Goal: Information Seeking & Learning: Learn about a topic

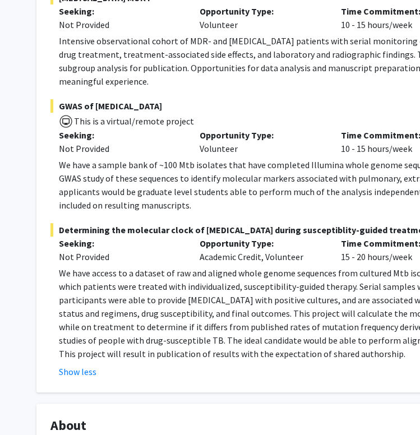
scroll to position [299, 0]
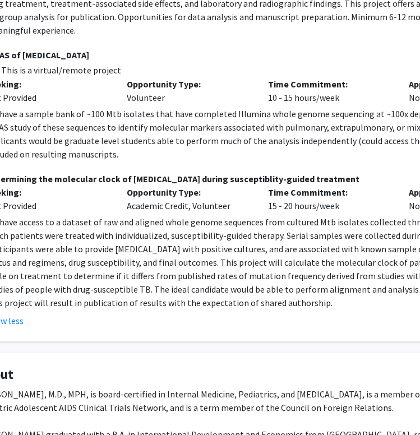
drag, startPoint x: 250, startPoint y: 302, endPoint x: 333, endPoint y: 309, distance: 82.8
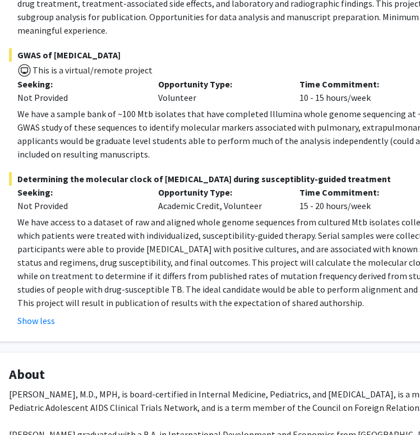
scroll to position [299, 34]
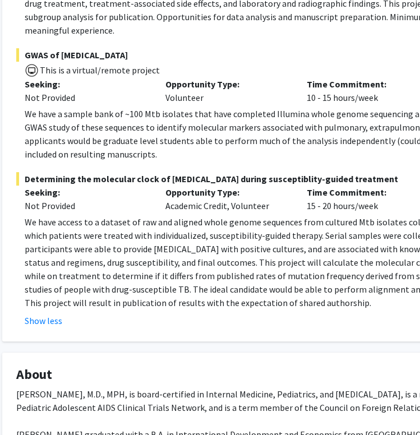
drag, startPoint x: 299, startPoint y: 315, endPoint x: 251, endPoint y: 328, distance: 49.8
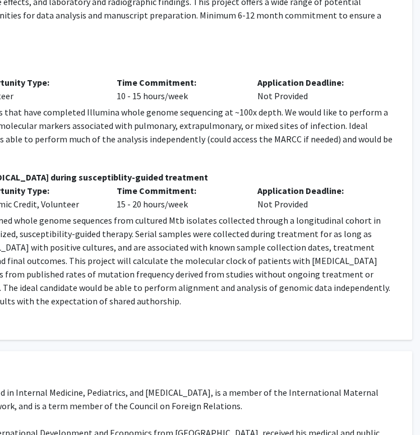
scroll to position [301, 92]
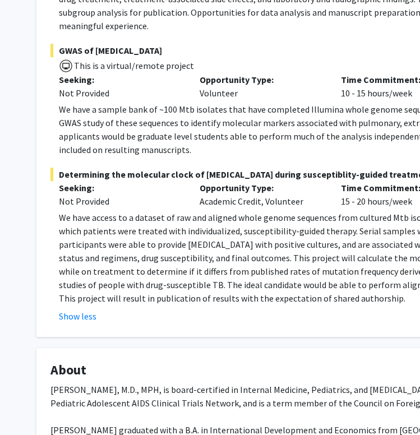
drag, startPoint x: 251, startPoint y: 328, endPoint x: 70, endPoint y: 352, distance: 182.3
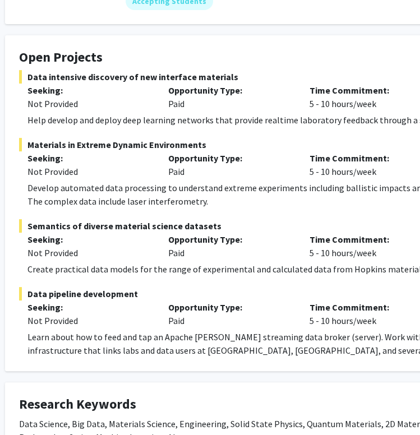
scroll to position [168, 39]
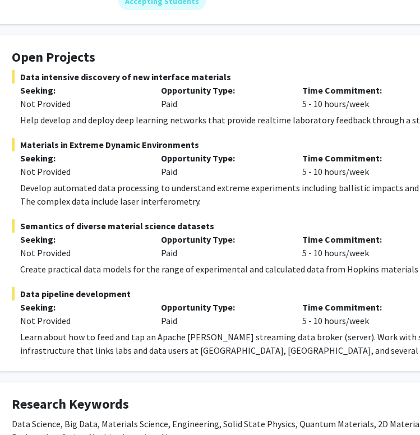
drag, startPoint x: 213, startPoint y: 220, endPoint x: 260, endPoint y: 219, distance: 47.7
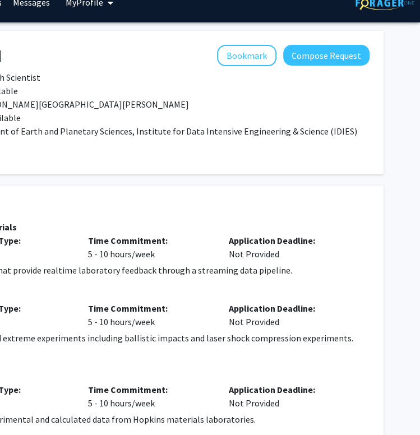
drag, startPoint x: 177, startPoint y: 173, endPoint x: 471, endPoint y: 213, distance: 296.2
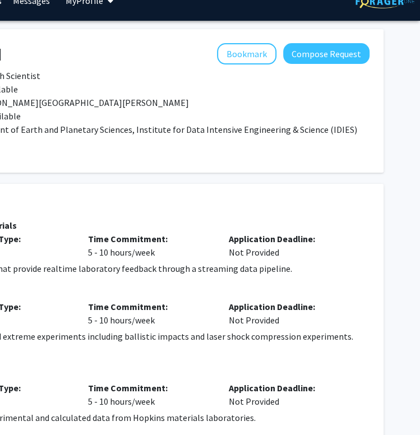
scroll to position [20, 193]
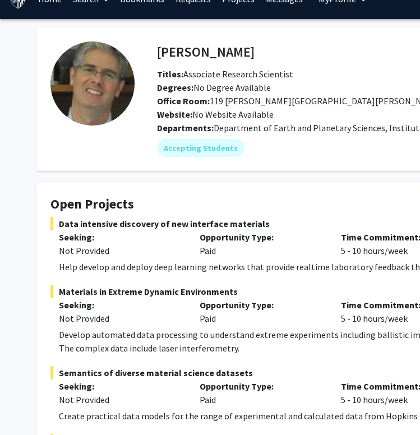
drag, startPoint x: 319, startPoint y: 209, endPoint x: 29, endPoint y: 241, distance: 291.9
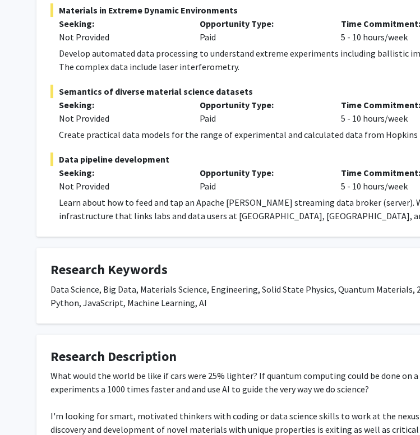
scroll to position [303, 0]
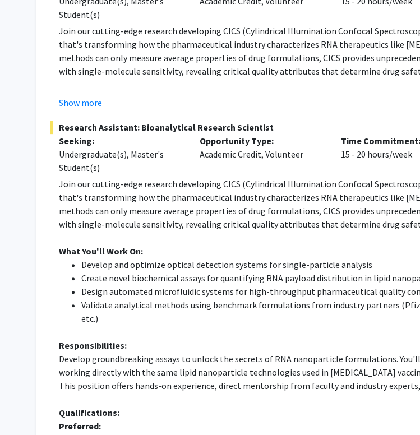
scroll to position [168, 0]
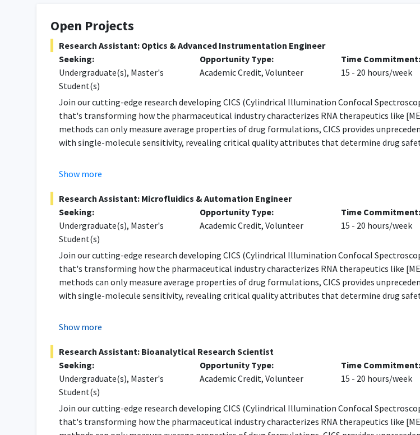
click at [86, 329] on button "Show more" at bounding box center [80, 326] width 43 height 13
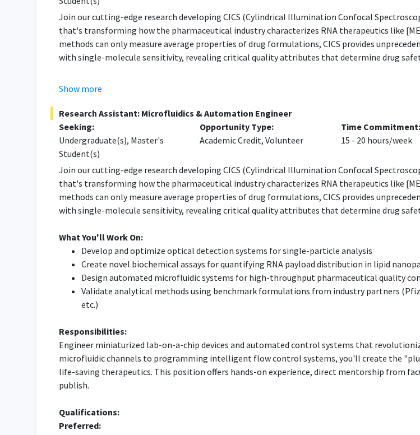
scroll to position [224, 0]
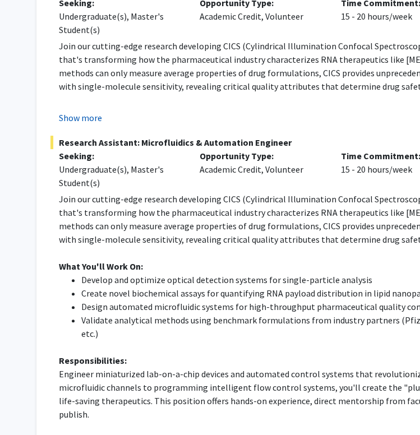
click at [95, 117] on button "Show more" at bounding box center [80, 117] width 43 height 13
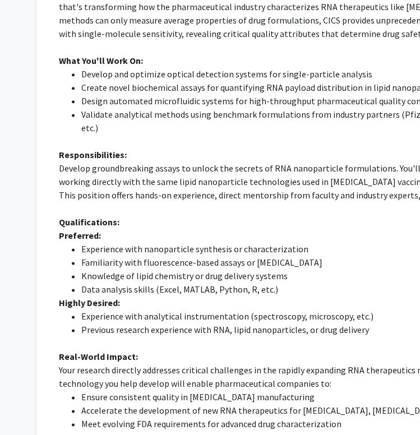
scroll to position [1293, 0]
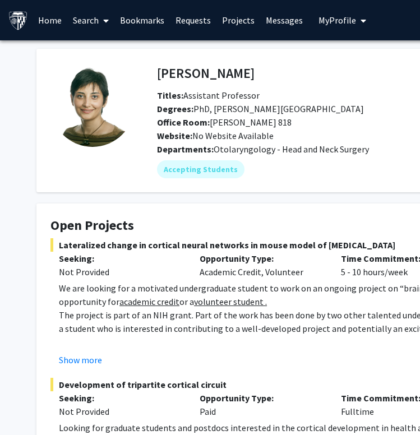
scroll to position [168, 0]
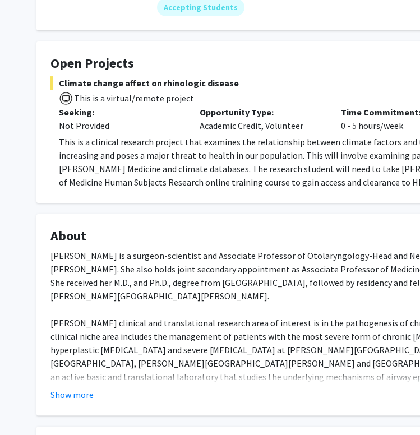
scroll to position [108, 0]
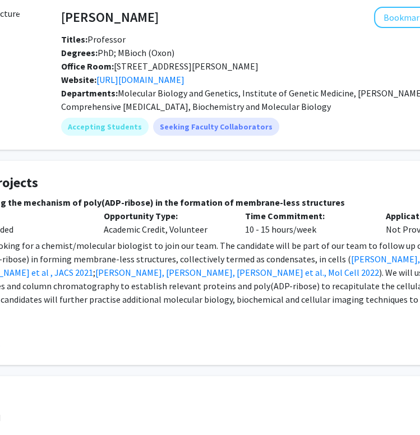
scroll to position [112, 96]
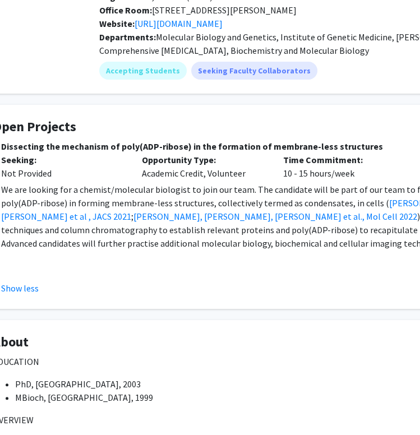
drag, startPoint x: 301, startPoint y: 281, endPoint x: 241, endPoint y: 270, distance: 61.5
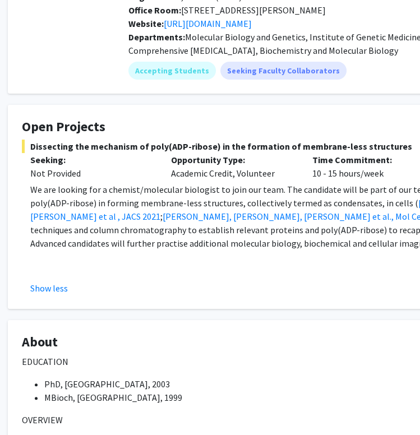
drag, startPoint x: 201, startPoint y: 270, endPoint x: 176, endPoint y: 270, distance: 25.3
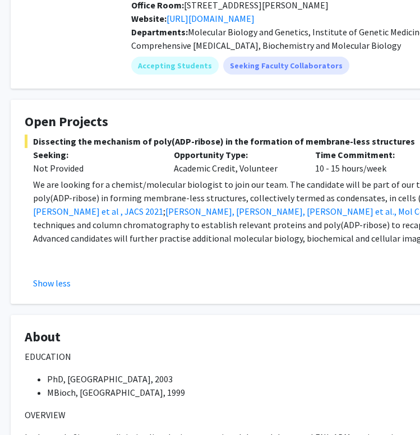
scroll to position [113, 26]
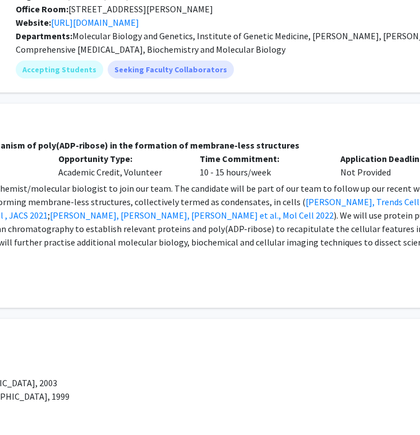
drag, startPoint x: 96, startPoint y: 273, endPoint x: 187, endPoint y: 290, distance: 93.0
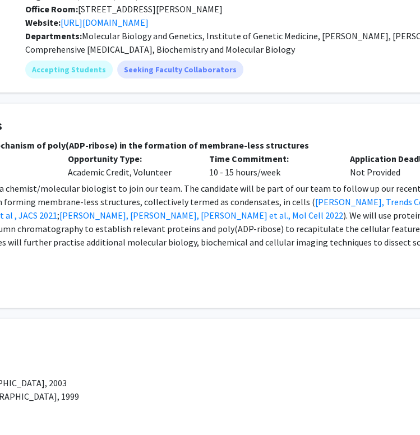
scroll to position [113, 40]
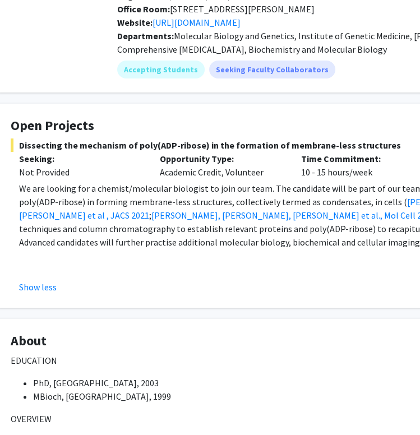
drag, startPoint x: 187, startPoint y: 290, endPoint x: 38, endPoint y: 293, distance: 149.3
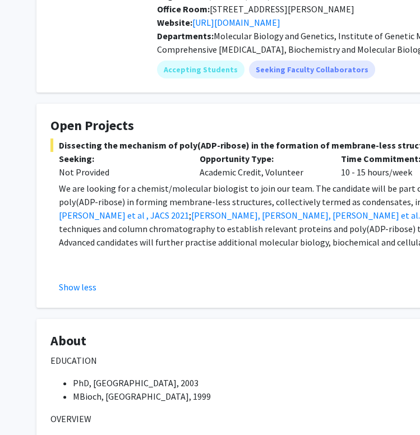
scroll to position [0, 0]
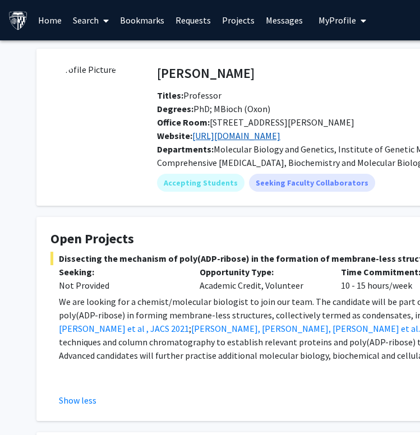
click at [260, 137] on link "http://leunglab.org/index.html" at bounding box center [236, 135] width 88 height 11
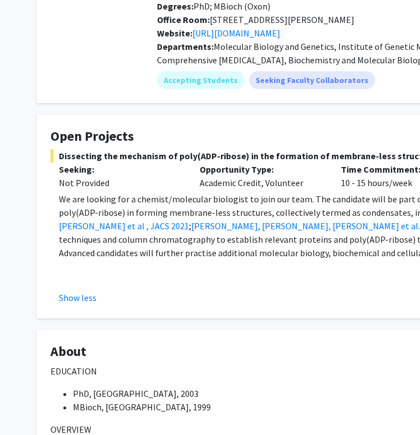
scroll to position [112, 0]
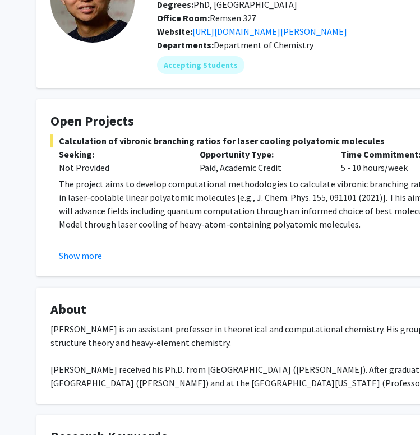
scroll to position [112, 0]
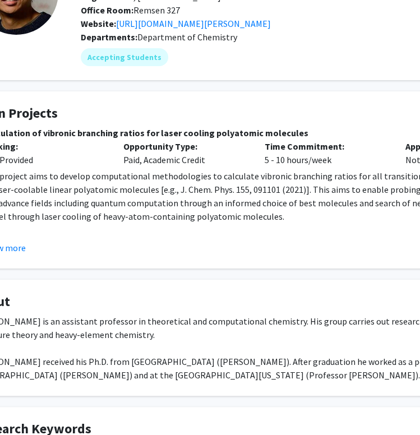
drag, startPoint x: 200, startPoint y: 109, endPoint x: 295, endPoint y: 127, distance: 96.6
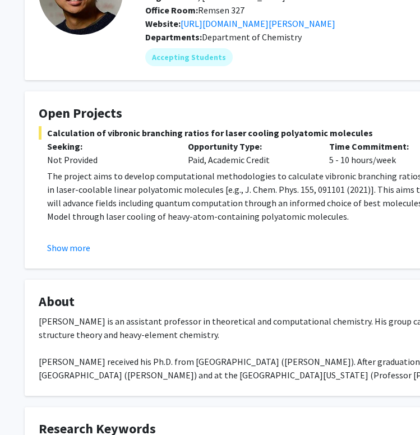
drag, startPoint x: 295, startPoint y: 127, endPoint x: 217, endPoint y: 130, distance: 77.5
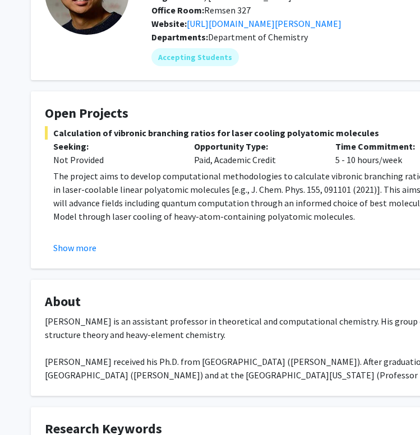
scroll to position [168, 6]
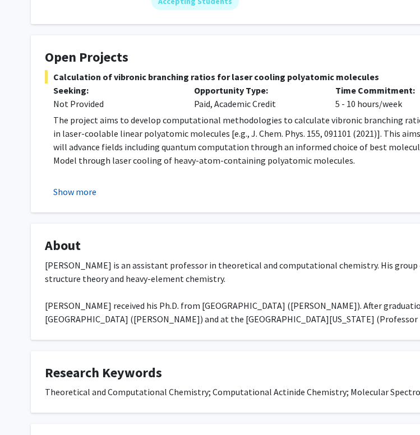
click at [95, 191] on button "Show more" at bounding box center [74, 191] width 43 height 13
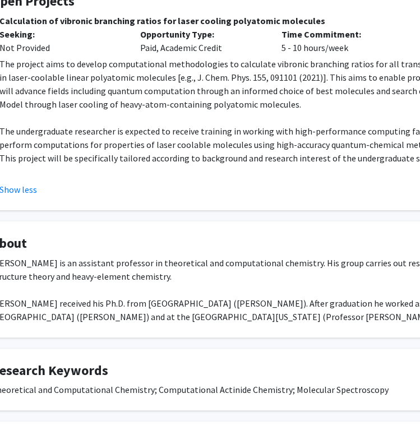
drag, startPoint x: 165, startPoint y: 120, endPoint x: 260, endPoint y: 116, distance: 94.9
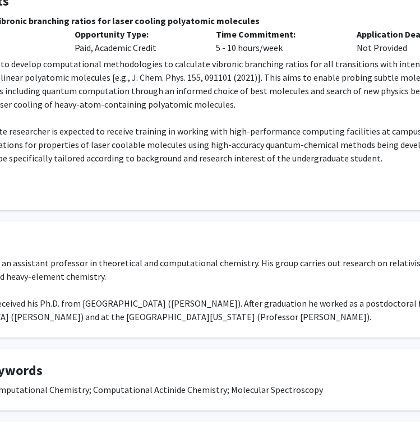
scroll to position [224, 197]
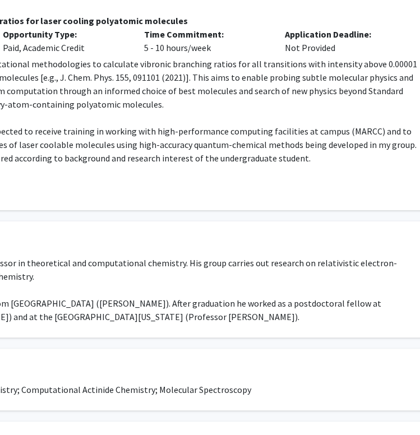
drag, startPoint x: 260, startPoint y: 116, endPoint x: 355, endPoint y: 122, distance: 95.6
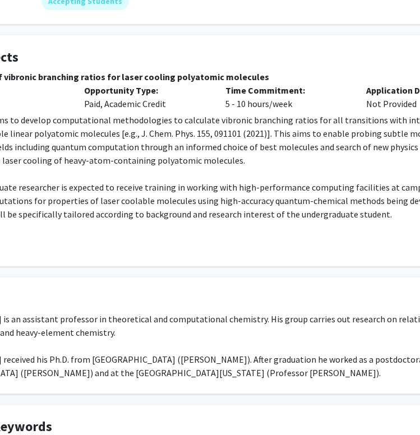
scroll to position [168, 0]
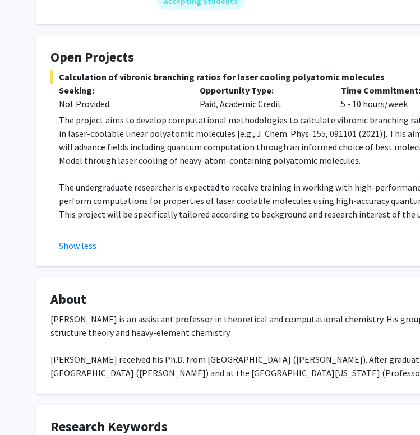
drag, startPoint x: 332, startPoint y: 163, endPoint x: 162, endPoint y: 163, distance: 170.0
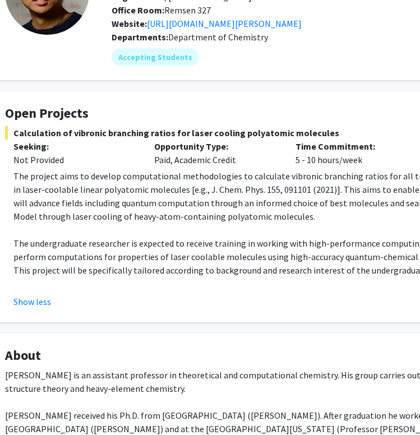
scroll to position [112, 253]
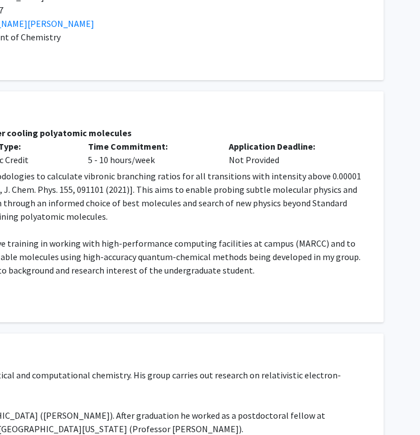
drag, startPoint x: 158, startPoint y: 185, endPoint x: 337, endPoint y: 186, distance: 178.4
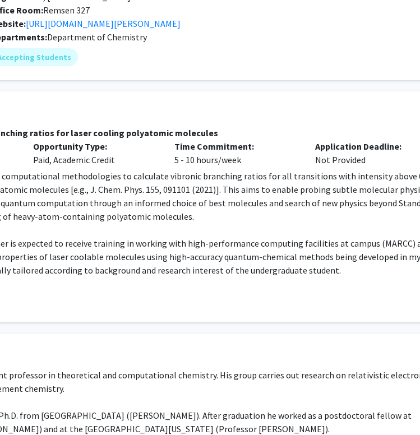
drag, startPoint x: 261, startPoint y: 179, endPoint x: 132, endPoint y: 175, distance: 129.1
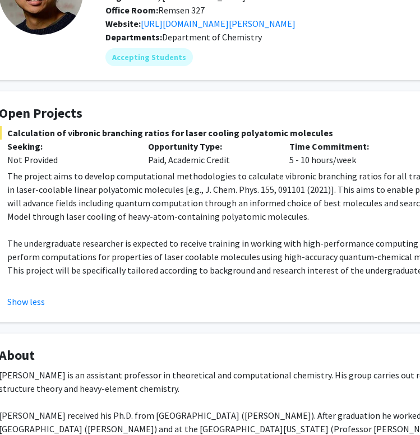
scroll to position [112, 0]
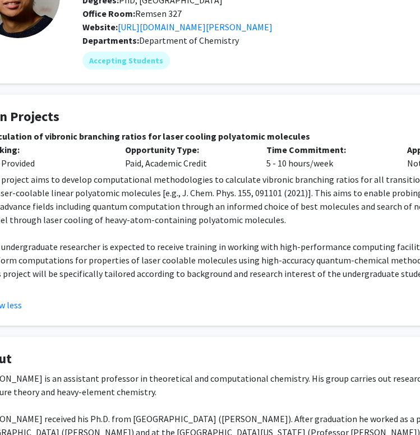
drag, startPoint x: 263, startPoint y: 222, endPoint x: 176, endPoint y: 2, distance: 236.5
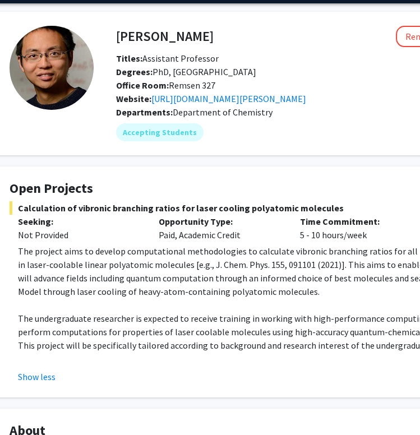
scroll to position [0, 41]
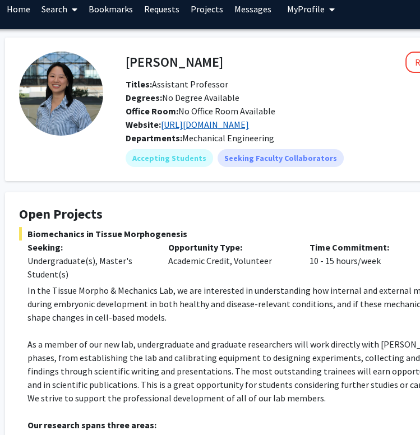
scroll to position [0, 31]
